Goal: Check status: Check status

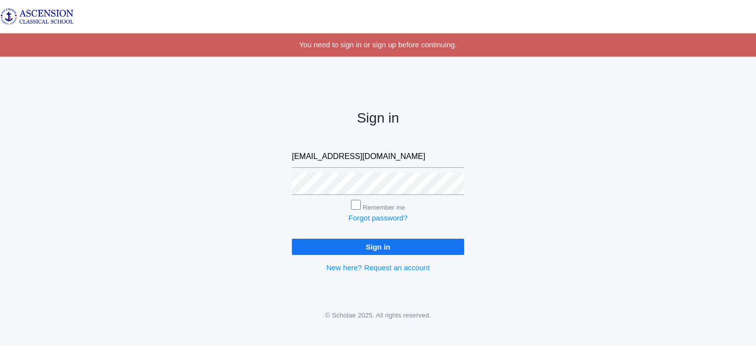
type input "sdesonier.acsshreveport@gmail.com"
click at [292, 239] on input "Sign in" at bounding box center [378, 247] width 172 height 16
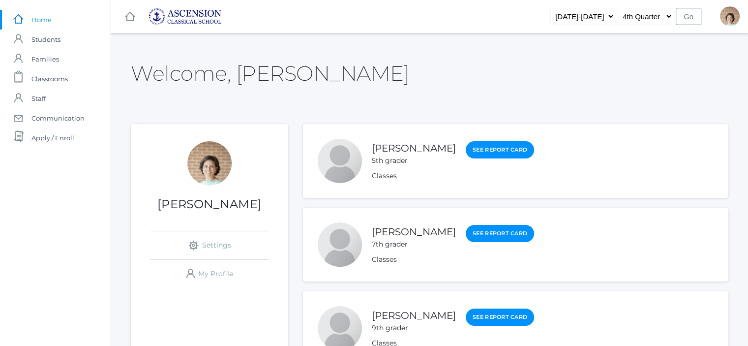
click at [715, 94] on div "Welcome, Sarah Sarah Desonier icons/ui/navigation/settings Created with Sketch.…" at bounding box center [430, 216] width 598 height 341
click at [518, 153] on link "See Report Card" at bounding box center [500, 150] width 68 height 18
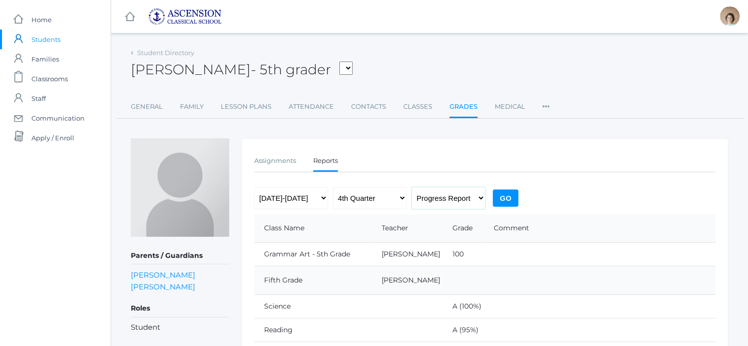
click at [477, 200] on select "Progress Report Report Card" at bounding box center [449, 198] width 74 height 22
select select "report"
click at [412, 187] on select "Progress Report Report Card" at bounding box center [449, 198] width 74 height 22
click at [514, 193] on input "Go" at bounding box center [506, 197] width 26 height 17
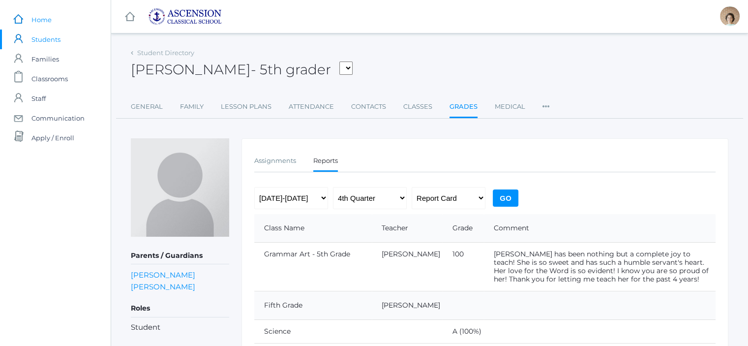
click at [43, 17] on span "Home" at bounding box center [41, 20] width 20 height 20
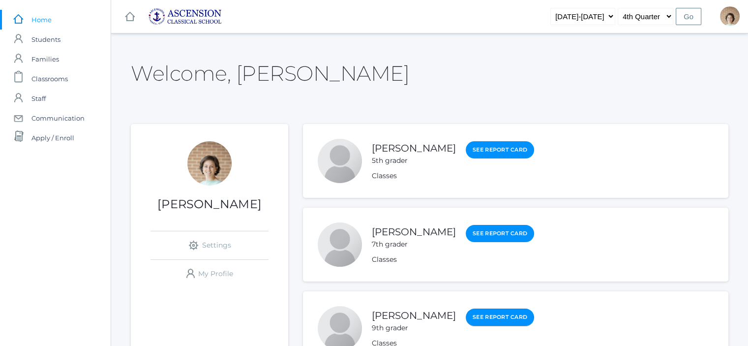
click at [486, 318] on link "See Report Card" at bounding box center [500, 317] width 68 height 18
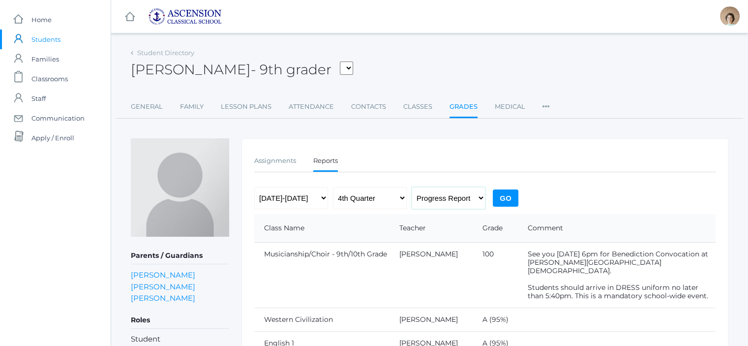
click at [472, 200] on select "Progress Report Report Card" at bounding box center [449, 198] width 74 height 22
select select "report"
click at [412, 187] on select "Progress Report Report Card" at bounding box center [449, 198] width 74 height 22
click at [506, 197] on input "Go" at bounding box center [506, 197] width 26 height 17
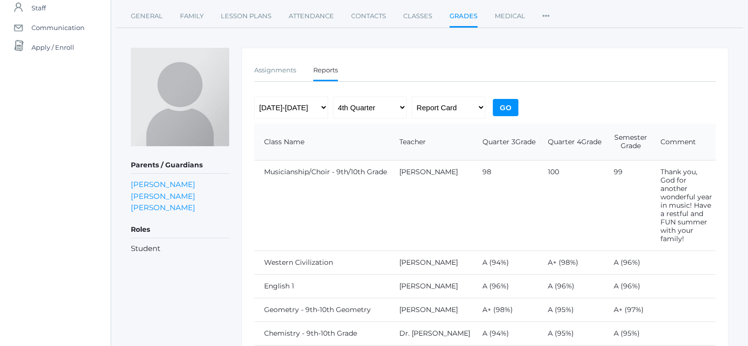
scroll to position [89, 0]
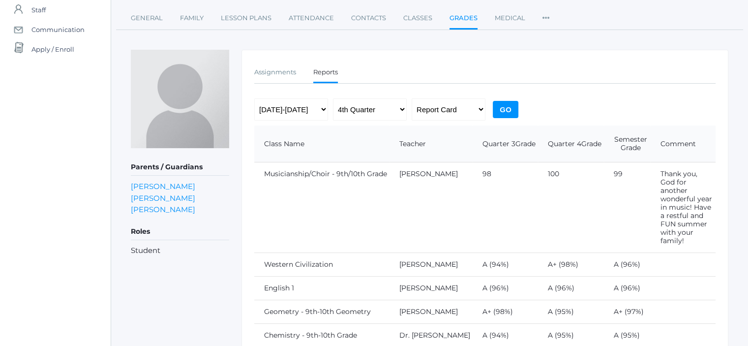
click at [409, 109] on div "2022-2023 2023-2024 2024-2025 1st Quarter 2nd Quarter 3rd Quarter 4th Quarter P…" at bounding box center [387, 111] width 267 height 27
click at [402, 108] on select "1st Quarter 2nd Quarter 3rd Quarter 4th Quarter" at bounding box center [370, 109] width 74 height 22
select select "2"
click at [333, 98] on select "1st Quarter 2nd Quarter 3rd Quarter 4th Quarter" at bounding box center [370, 109] width 74 height 22
click at [502, 109] on input "Go" at bounding box center [506, 109] width 26 height 17
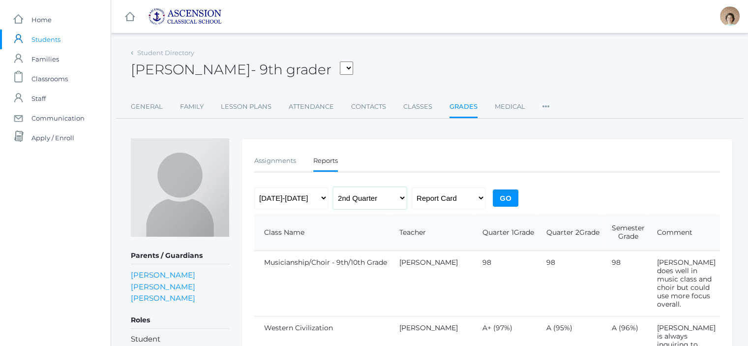
click at [400, 195] on select "1st Quarter 2nd Quarter 3rd Quarter 4th Quarter" at bounding box center [370, 198] width 74 height 22
select select "4"
click at [333, 187] on select "1st Quarter 2nd Quarter 3rd Quarter 4th Quarter" at bounding box center [370, 198] width 74 height 22
click at [501, 200] on input "Go" at bounding box center [506, 197] width 26 height 17
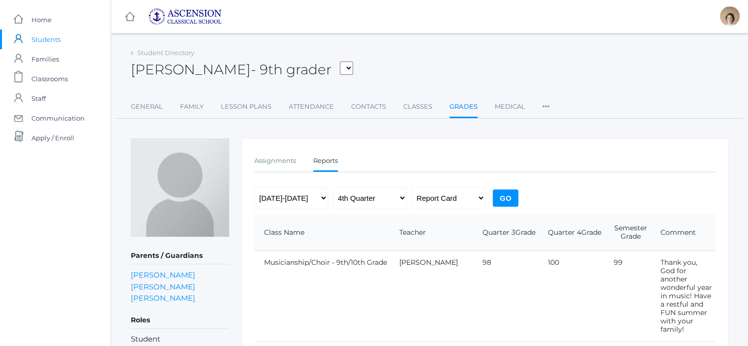
click at [501, 200] on input "Go" at bounding box center [506, 197] width 26 height 17
click at [720, 62] on link "Sign Out" at bounding box center [719, 62] width 51 height 22
